Goal: Task Accomplishment & Management: Use online tool/utility

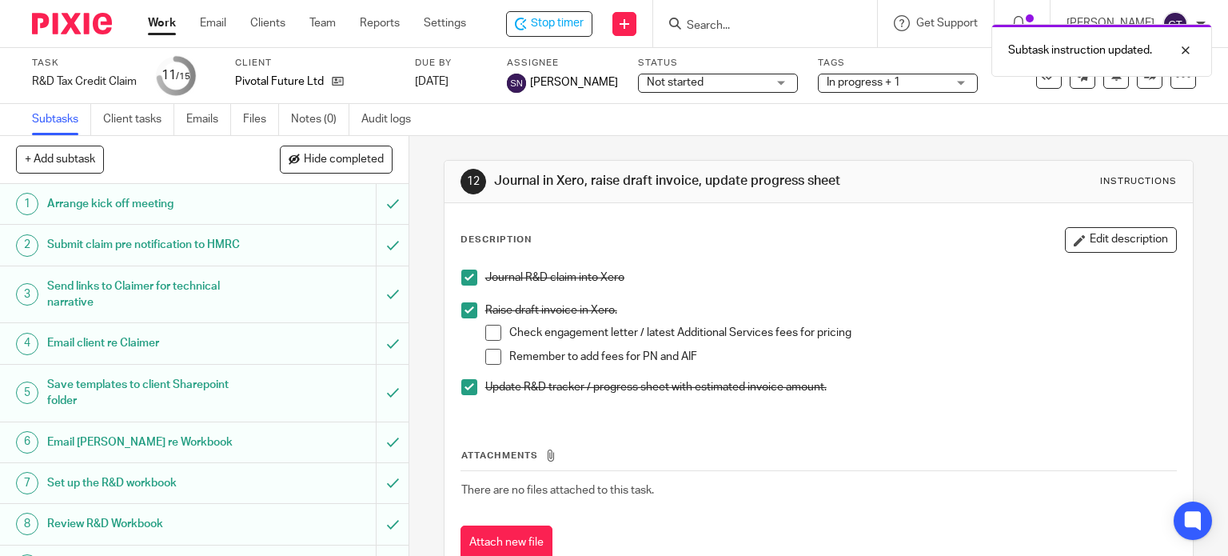
scroll to position [320, 0]
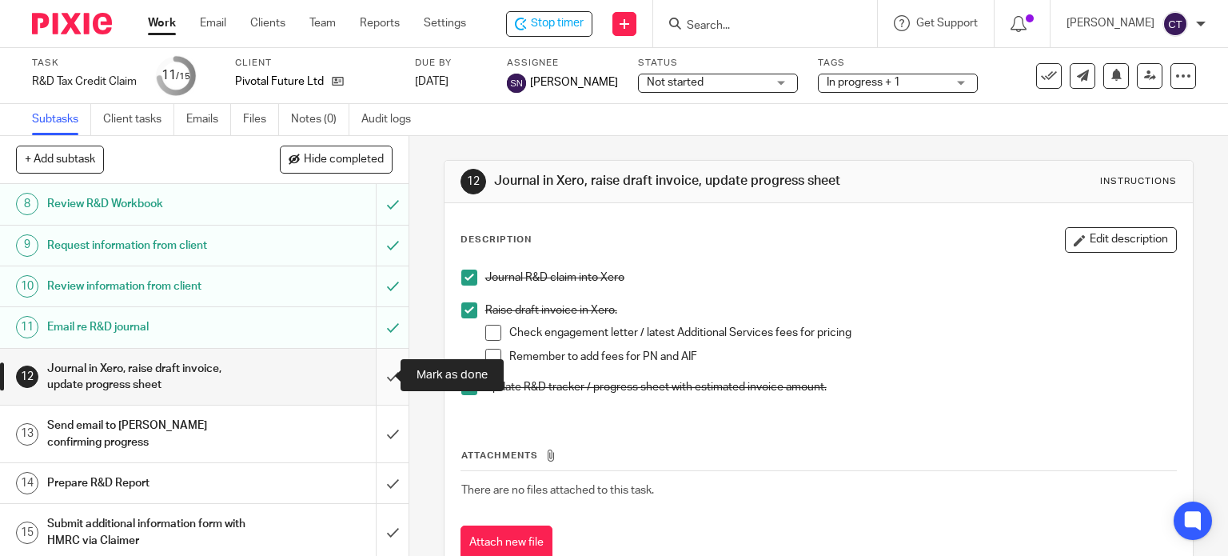
click at [379, 370] on input "submit" at bounding box center [204, 377] width 409 height 57
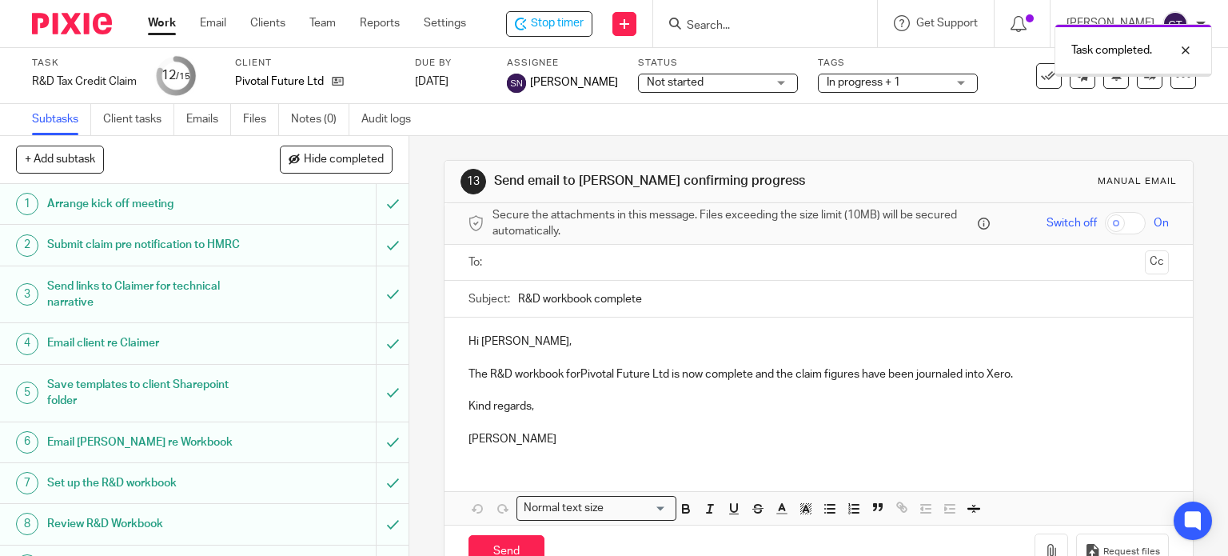
click at [521, 267] on input "text" at bounding box center [818, 262] width 641 height 18
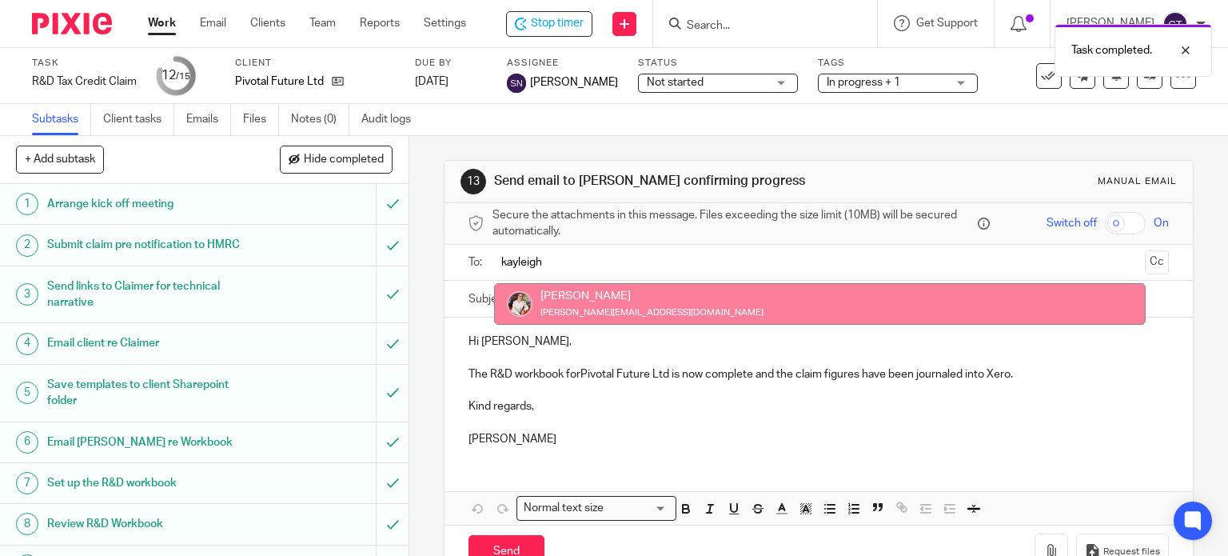
type input "kayleigh"
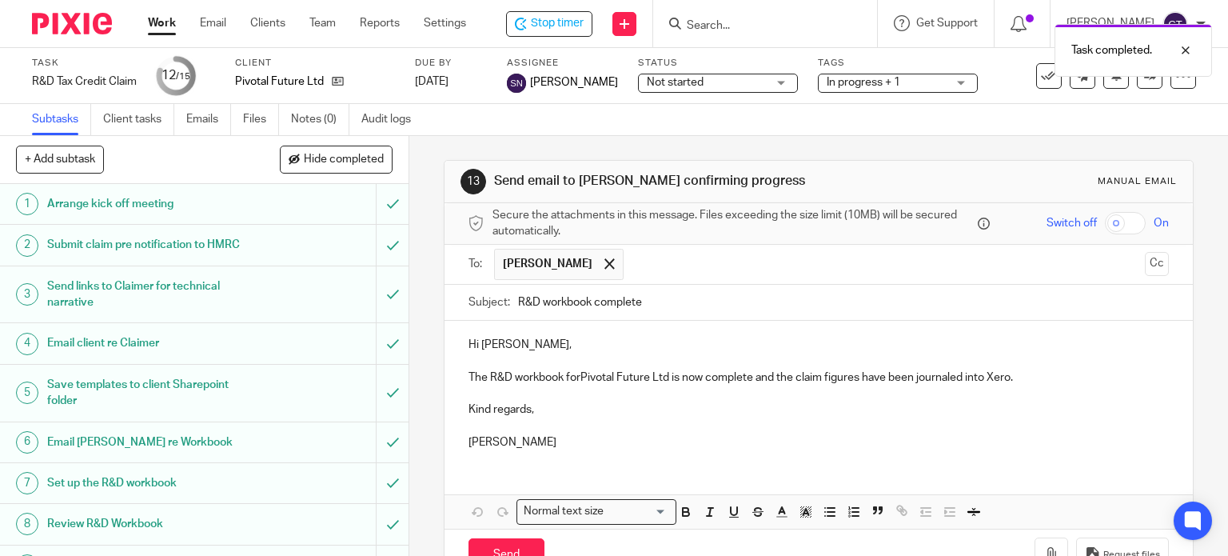
drag, startPoint x: 576, startPoint y: 370, endPoint x: 595, endPoint y: 364, distance: 20.2
click at [577, 369] on p "The R&D workbook forPivotal Future Ltd is now complete and the claim figures ha…" at bounding box center [819, 377] width 701 height 16
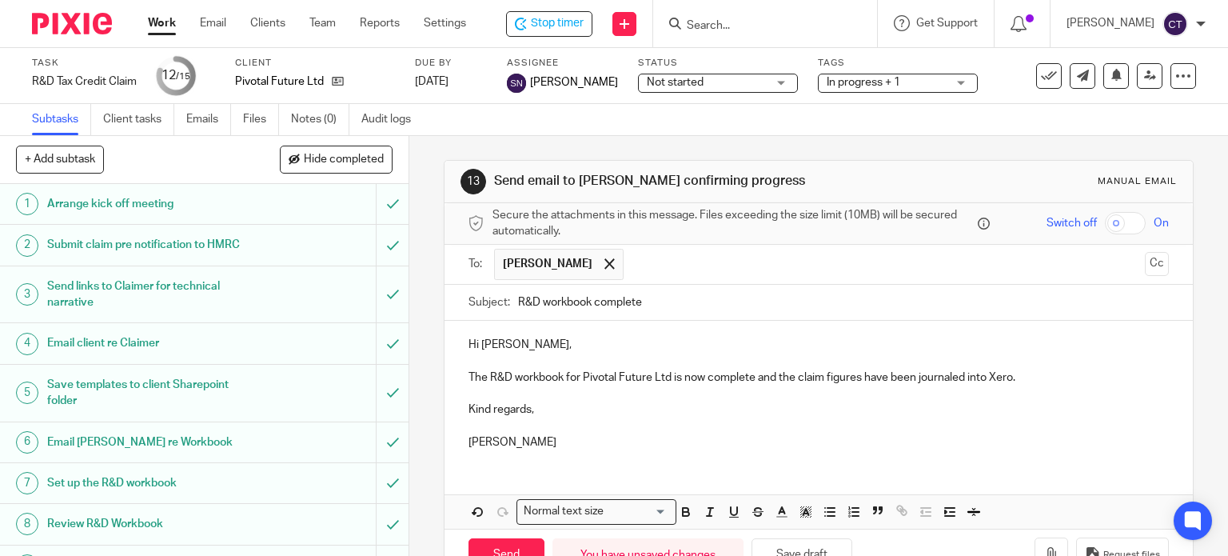
drag, startPoint x: 1033, startPoint y: 373, endPoint x: 1049, endPoint y: 386, distance: 20.5
click at [1033, 374] on p "The R&D workbook for Pivotal Future Ltd is now complete and the claim figures h…" at bounding box center [819, 377] width 701 height 16
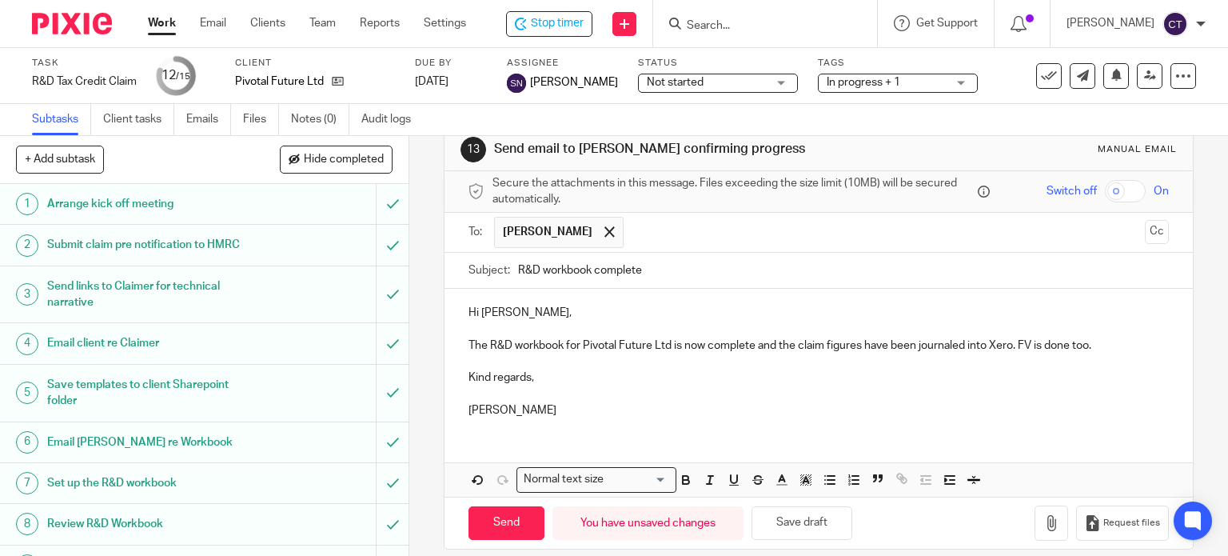
scroll to position [47, 0]
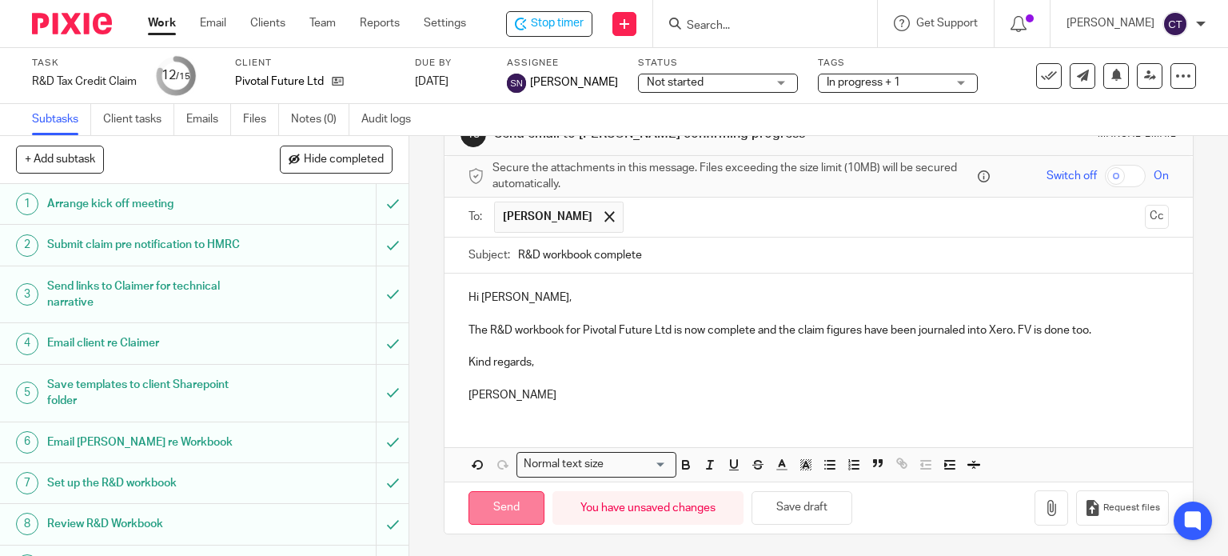
click at [495, 509] on input "Send" at bounding box center [507, 508] width 76 height 34
type input "Sent"
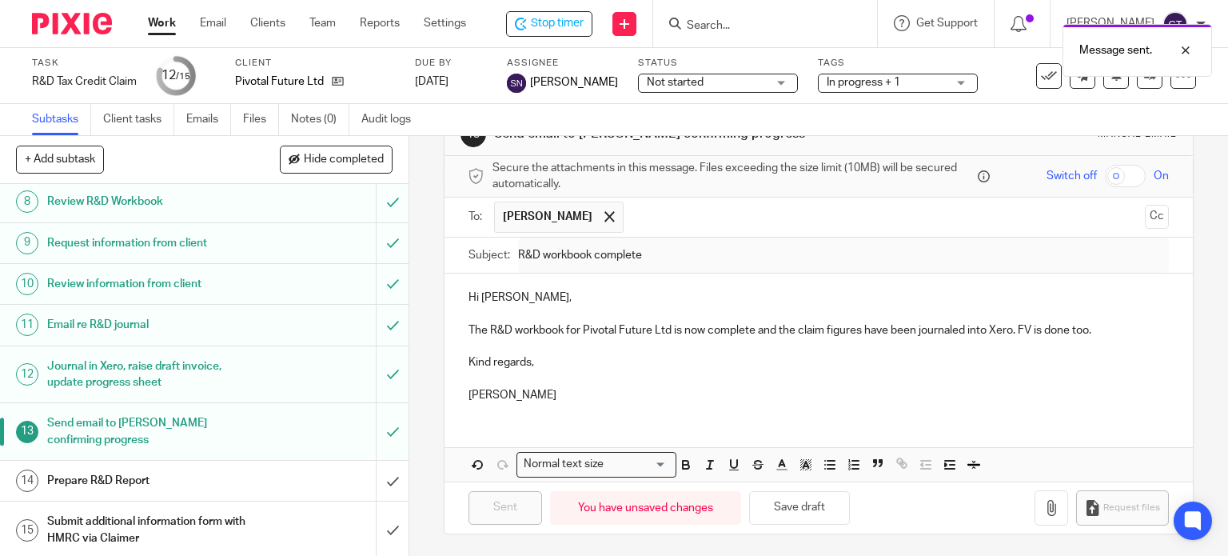
scroll to position [323, 0]
click at [237, 472] on h1 "Prepare R&D Report" at bounding box center [151, 480] width 209 height 24
